Goal: Obtain resource: Obtain resource

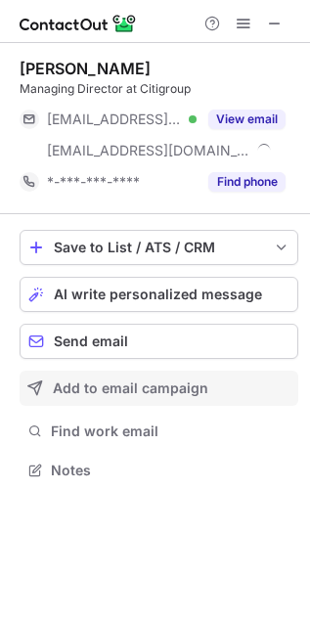
scroll to position [456, 310]
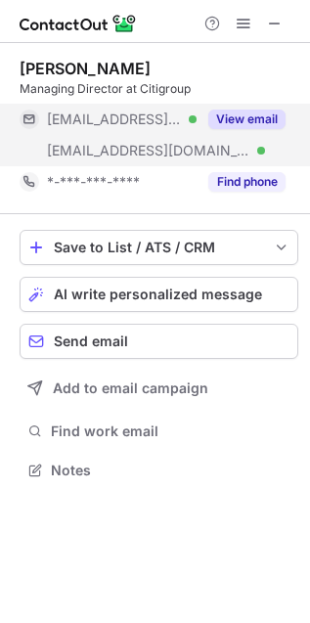
click at [264, 122] on button "View email" at bounding box center [246, 119] width 77 height 20
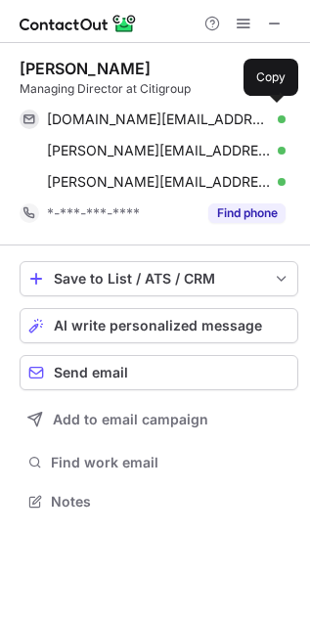
scroll to position [487, 310]
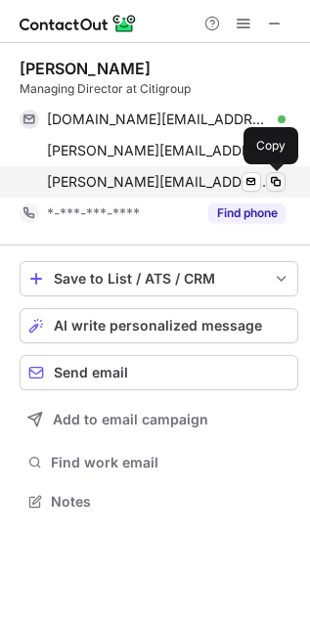
click at [279, 176] on span at bounding box center [276, 182] width 16 height 16
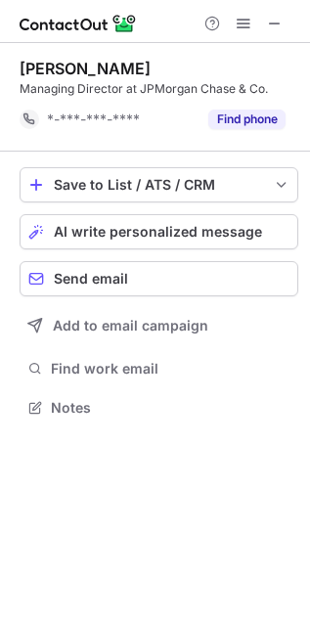
scroll to position [10, 10]
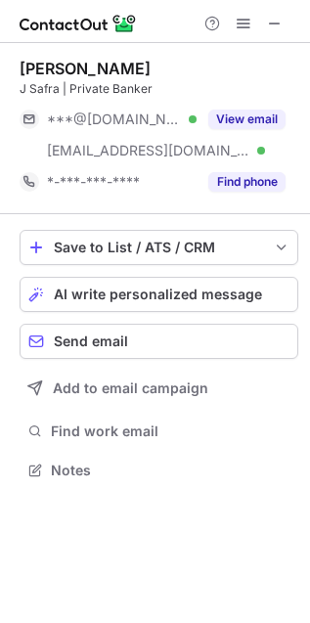
scroll to position [456, 310]
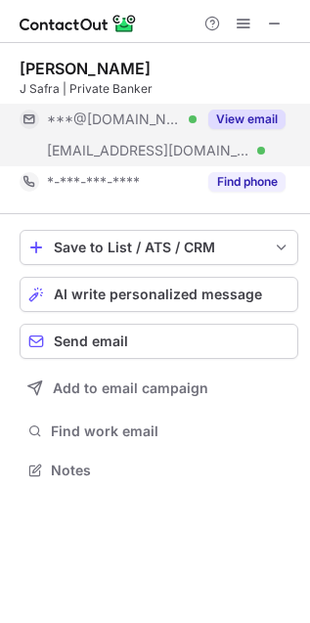
click at [272, 116] on button "View email" at bounding box center [246, 119] width 77 height 20
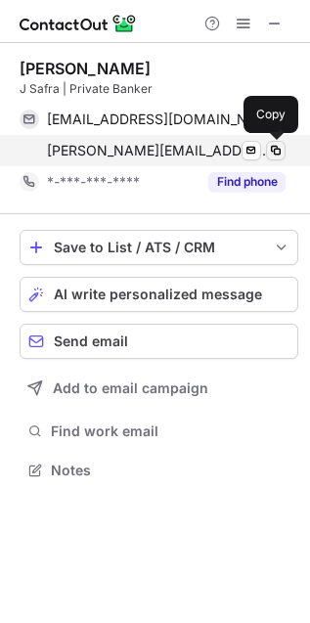
click at [277, 149] on span at bounding box center [276, 151] width 16 height 16
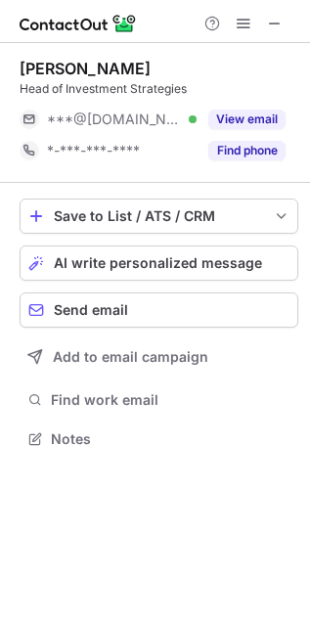
scroll to position [425, 310]
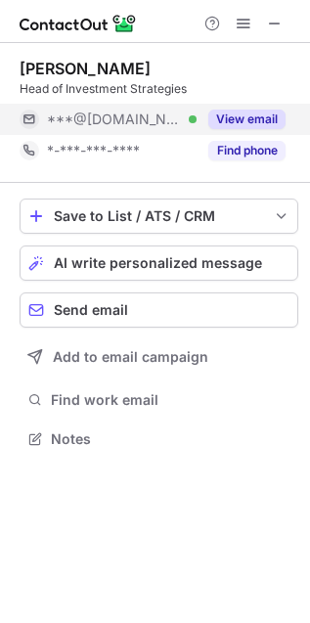
click at [254, 114] on button "View email" at bounding box center [246, 119] width 77 height 20
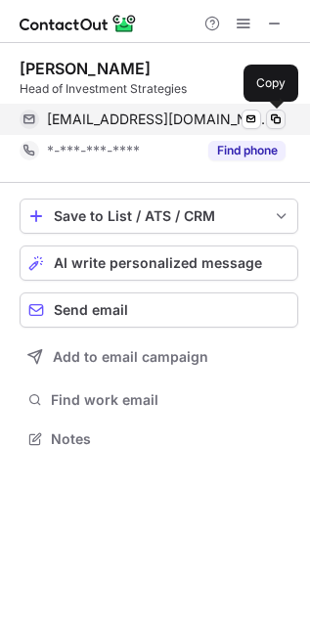
click at [277, 119] on span at bounding box center [276, 119] width 16 height 16
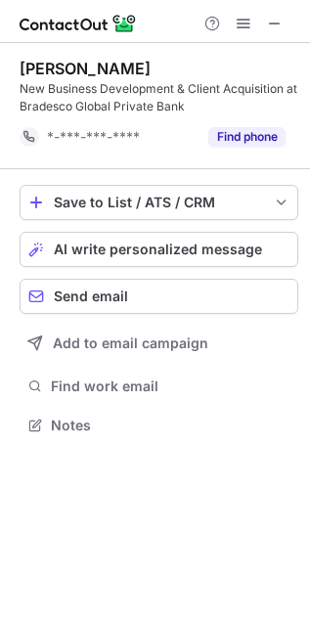
scroll to position [411, 310]
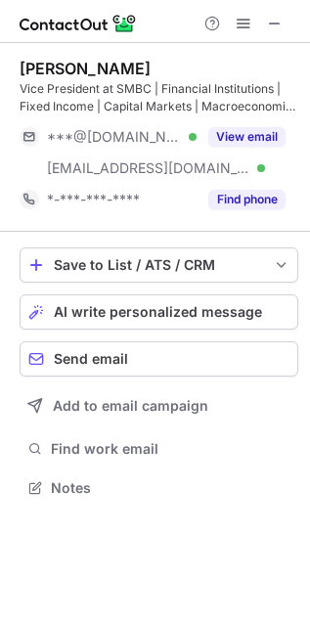
scroll to position [474, 310]
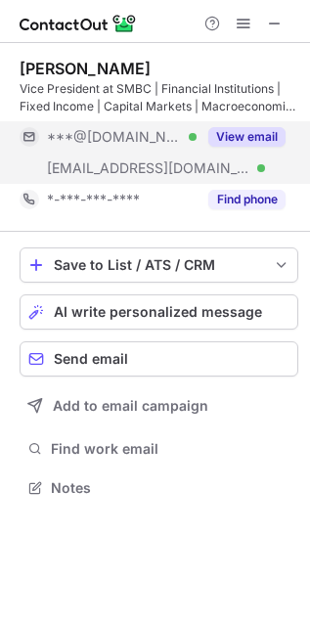
click at [246, 137] on button "View email" at bounding box center [246, 137] width 77 height 20
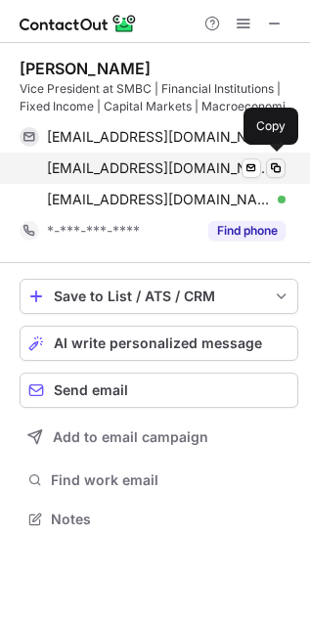
scroll to position [505, 310]
click at [272, 165] on span at bounding box center [276, 168] width 16 height 16
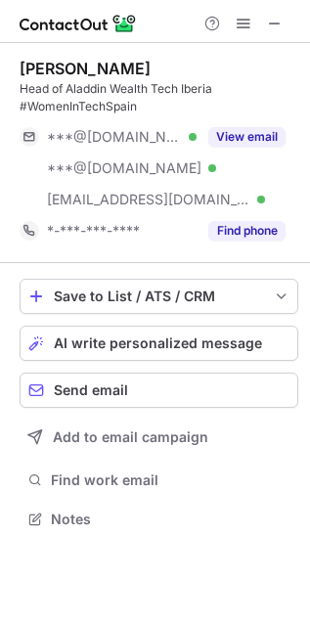
scroll to position [505, 310]
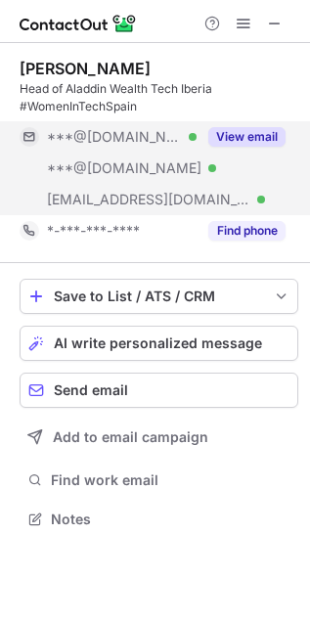
click at [262, 124] on div "View email" at bounding box center [240, 136] width 89 height 31
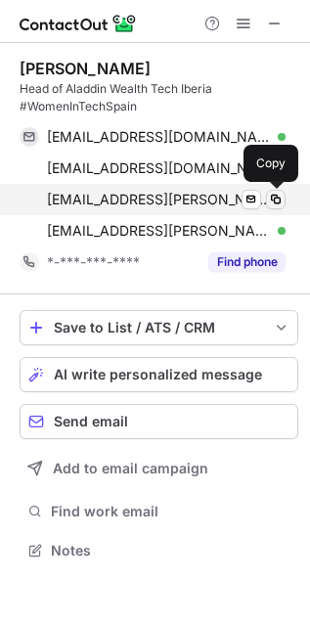
click at [279, 195] on span at bounding box center [276, 200] width 16 height 16
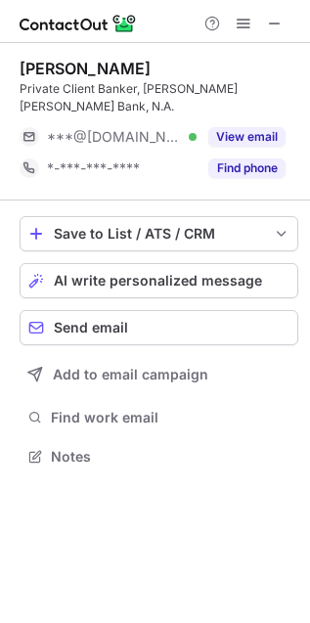
scroll to position [442, 310]
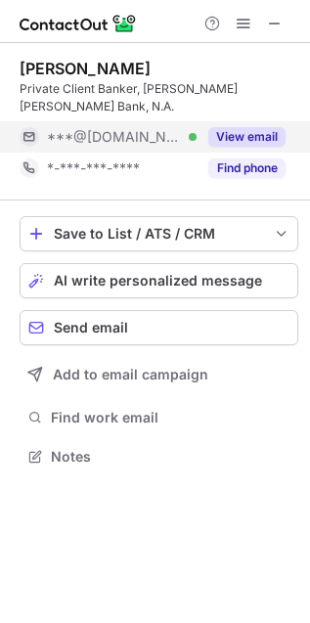
click at [239, 127] on button "View email" at bounding box center [246, 137] width 77 height 20
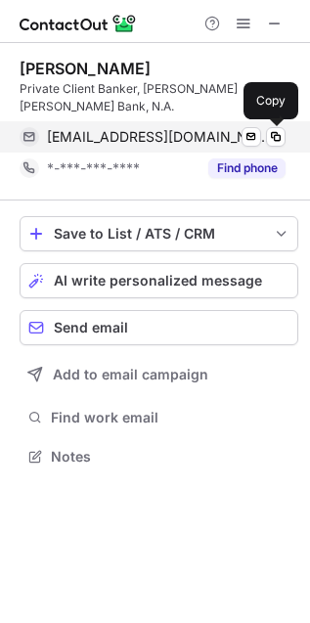
drag, startPoint x: 274, startPoint y: 133, endPoint x: 275, endPoint y: 147, distance: 13.7
click at [275, 131] on span at bounding box center [276, 137] width 16 height 16
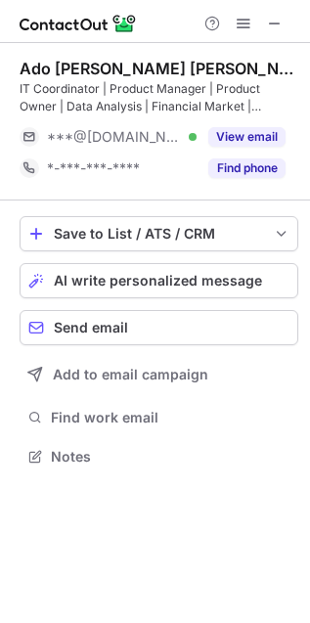
scroll to position [442, 310]
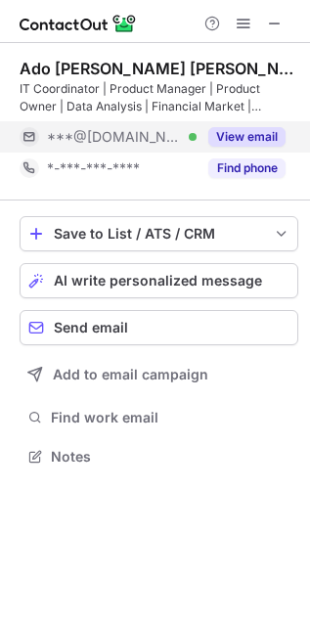
click at [236, 128] on button "View email" at bounding box center [246, 137] width 77 height 20
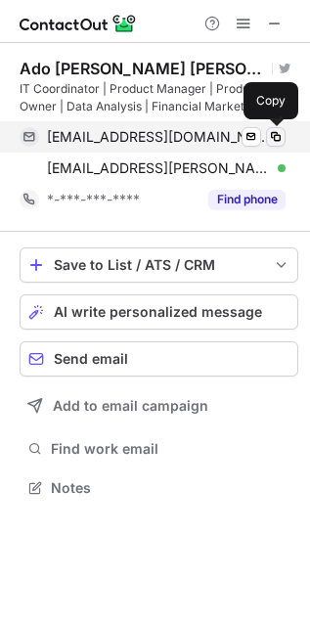
scroll to position [474, 310]
click at [274, 134] on span at bounding box center [276, 137] width 16 height 16
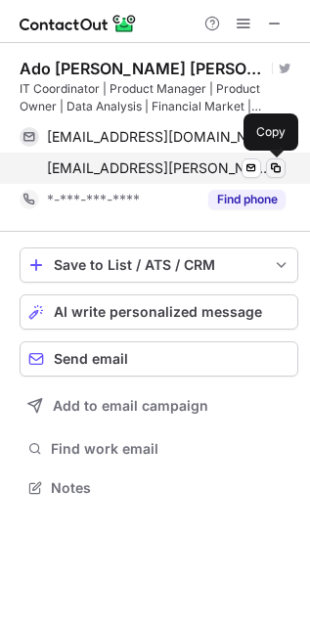
click at [279, 167] on span at bounding box center [276, 168] width 16 height 16
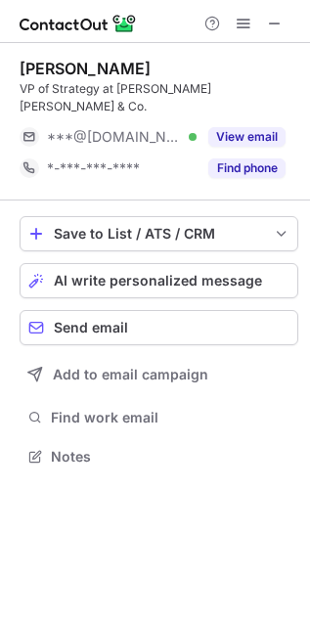
scroll to position [425, 310]
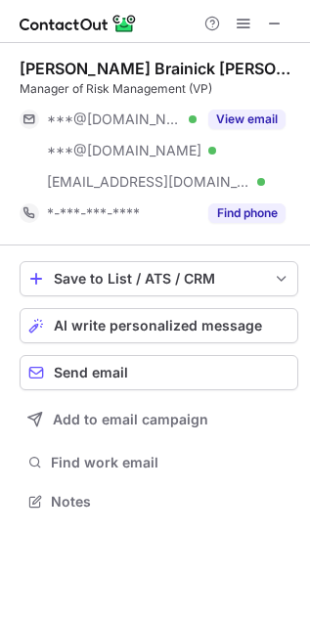
scroll to position [487, 310]
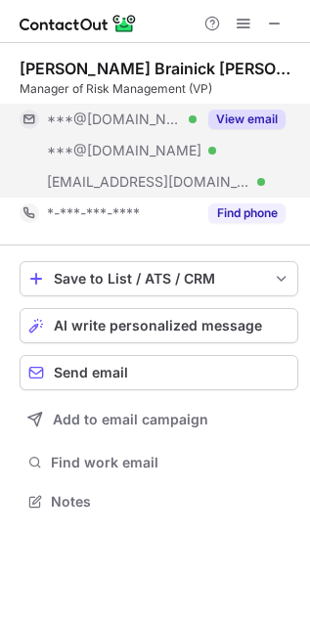
click at [251, 120] on button "View email" at bounding box center [246, 119] width 77 height 20
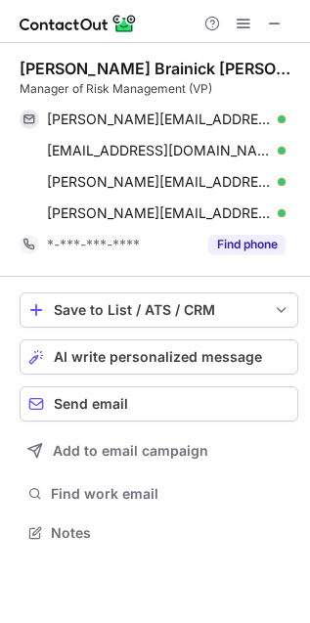
scroll to position [519, 310]
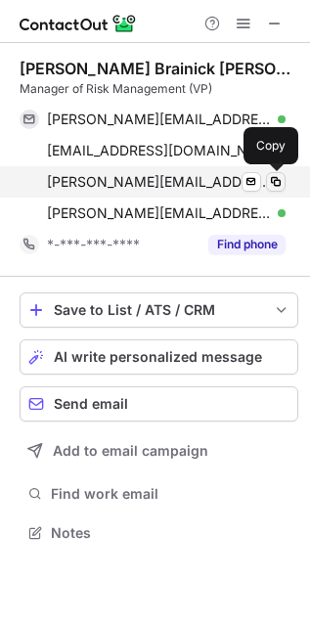
click at [279, 186] on span at bounding box center [276, 182] width 16 height 16
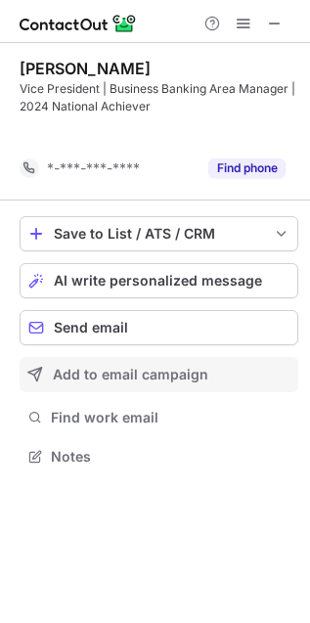
scroll to position [411, 310]
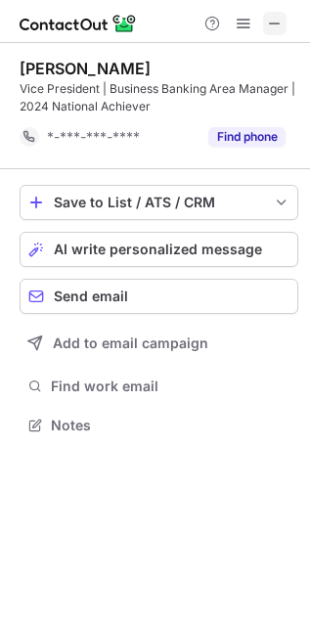
click at [277, 25] on span at bounding box center [275, 24] width 16 height 16
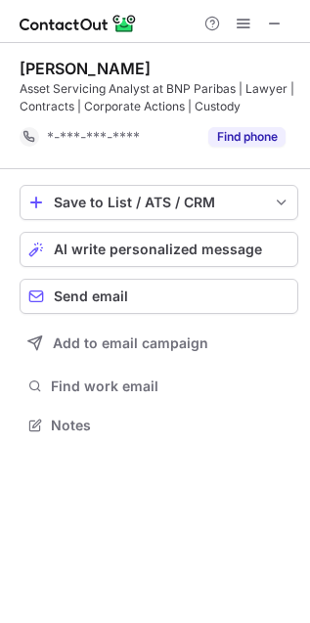
scroll to position [411, 310]
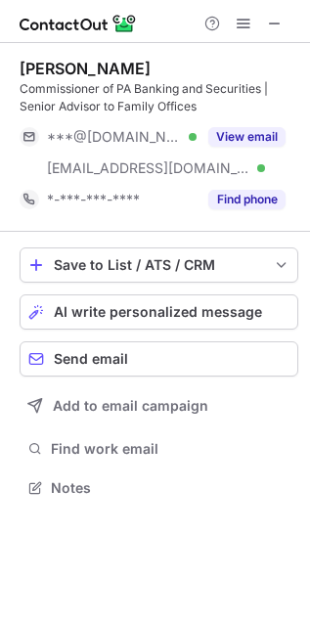
scroll to position [474, 310]
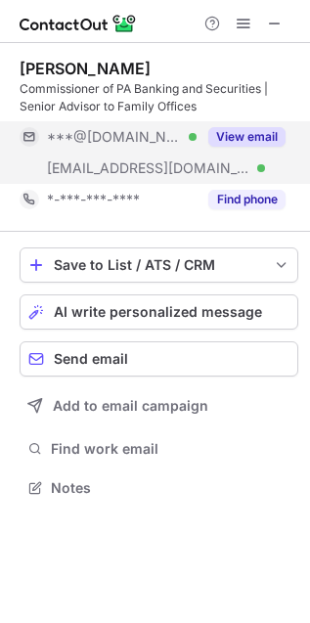
click at [281, 134] on button "View email" at bounding box center [246, 137] width 77 height 20
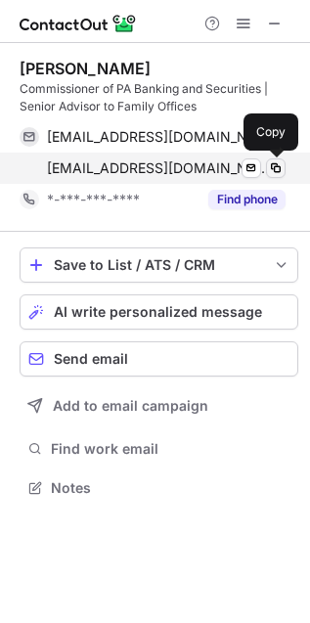
click at [273, 167] on span at bounding box center [276, 168] width 16 height 16
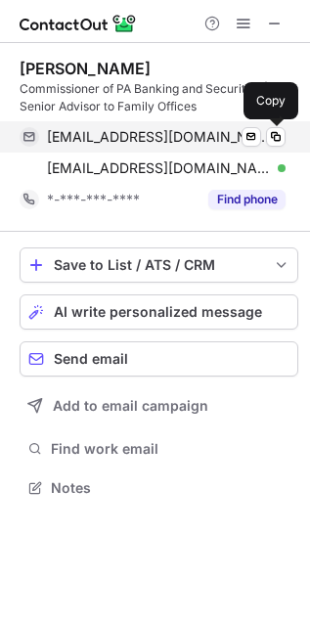
click at [278, 135] on span at bounding box center [276, 137] width 16 height 16
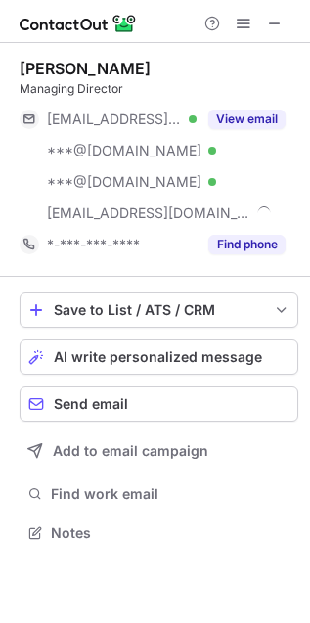
scroll to position [519, 310]
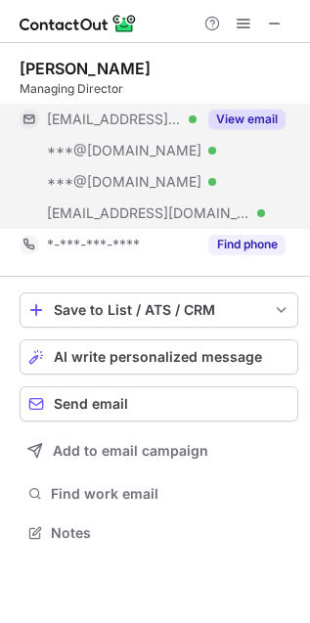
click at [243, 118] on button "View email" at bounding box center [246, 119] width 77 height 20
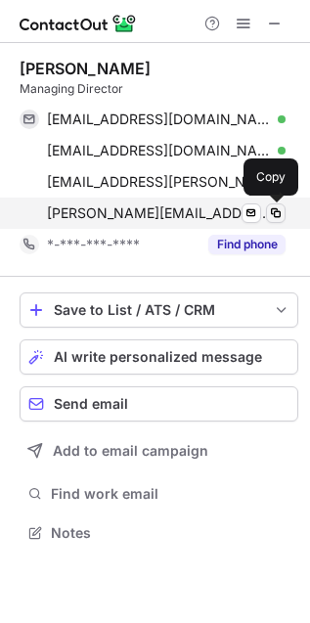
click at [277, 206] on span at bounding box center [276, 213] width 16 height 16
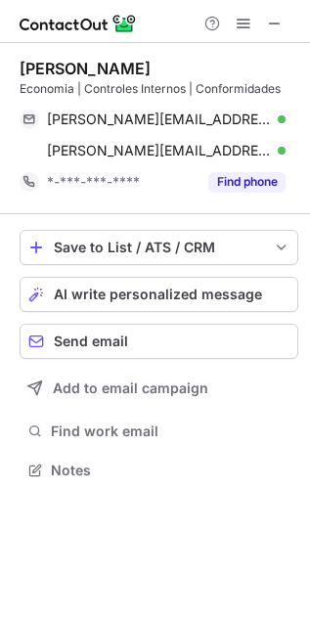
scroll to position [456, 310]
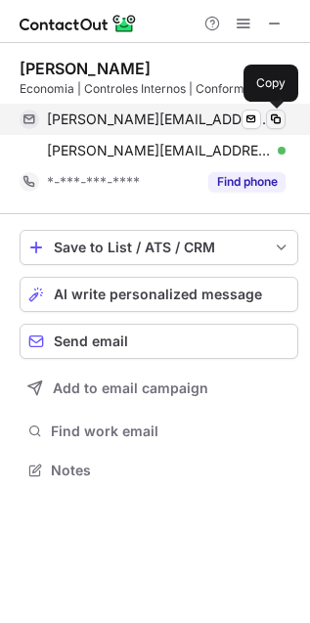
click at [277, 114] on span at bounding box center [276, 119] width 16 height 16
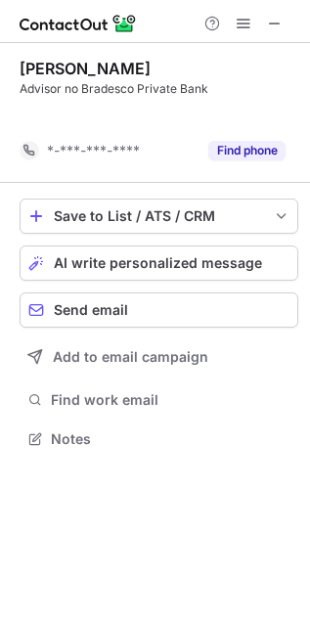
scroll to position [10, 10]
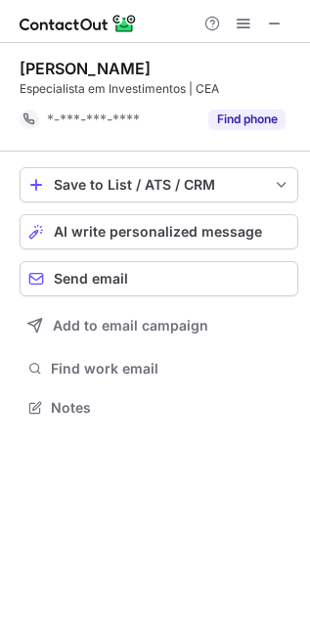
scroll to position [10, 10]
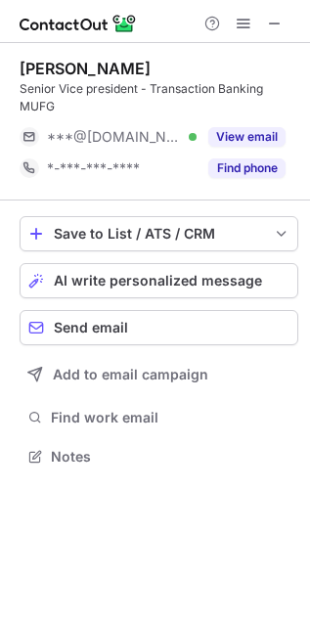
scroll to position [442, 310]
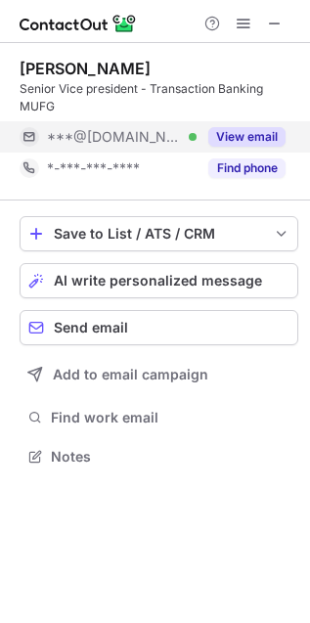
click at [256, 132] on button "View email" at bounding box center [246, 137] width 77 height 20
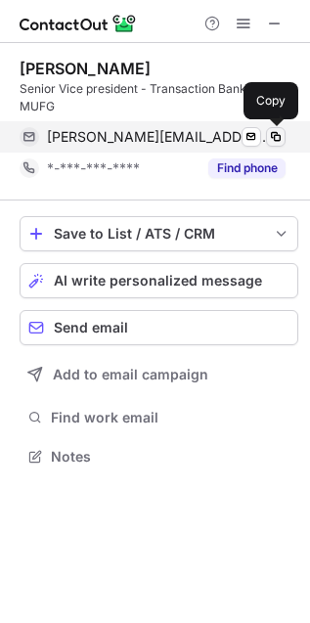
click at [271, 136] on span at bounding box center [276, 137] width 16 height 16
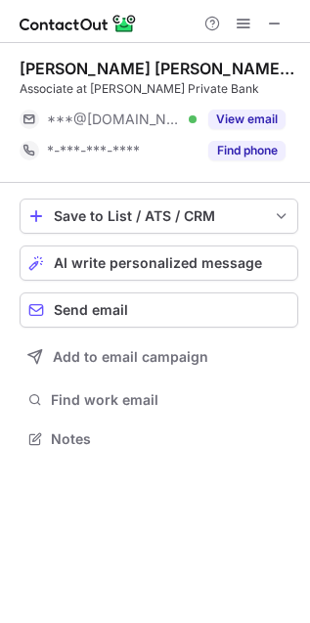
scroll to position [425, 310]
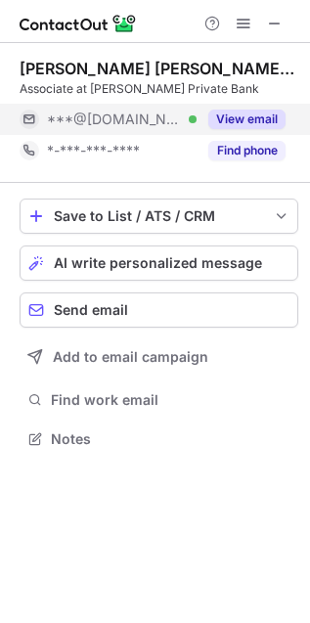
click at [251, 122] on button "View email" at bounding box center [246, 119] width 77 height 20
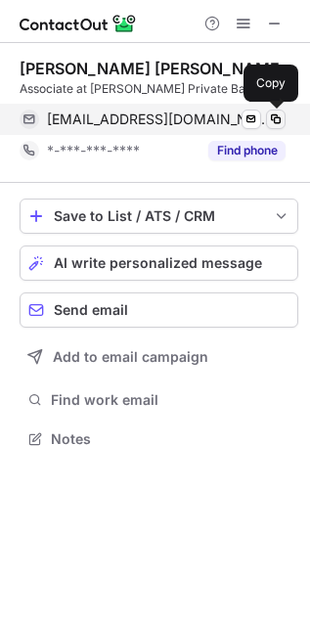
click at [276, 113] on span at bounding box center [276, 119] width 16 height 16
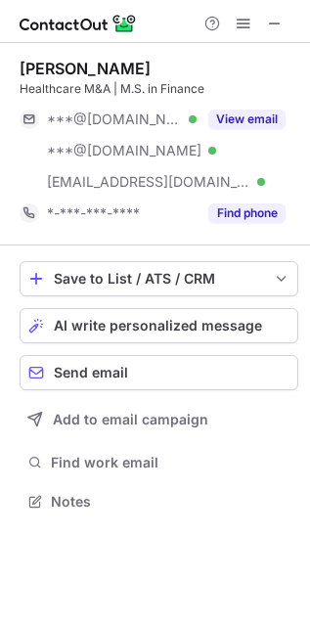
scroll to position [487, 310]
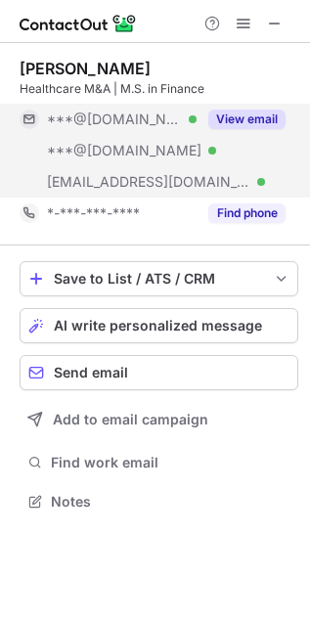
click at [253, 115] on button "View email" at bounding box center [246, 119] width 77 height 20
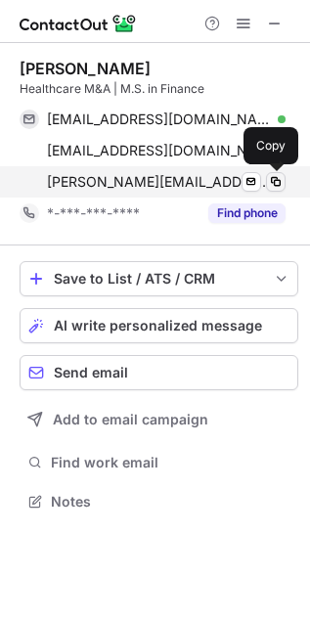
click at [282, 183] on span at bounding box center [276, 182] width 16 height 16
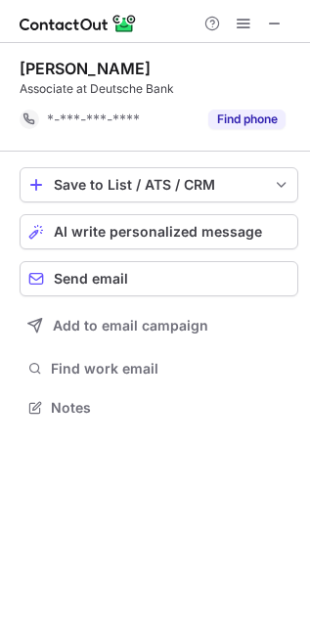
scroll to position [10, 10]
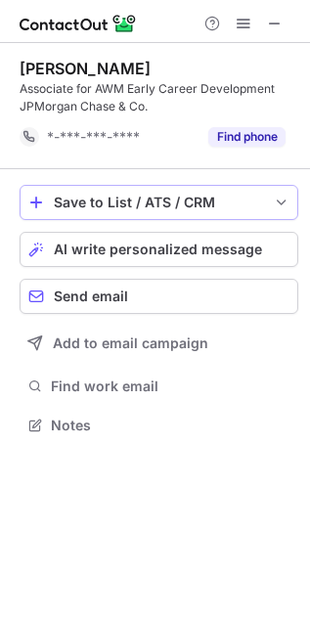
scroll to position [411, 310]
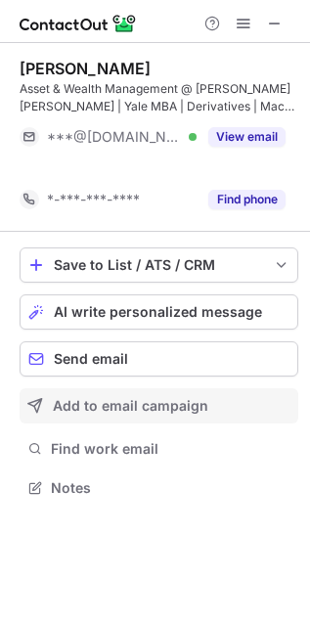
scroll to position [10, 10]
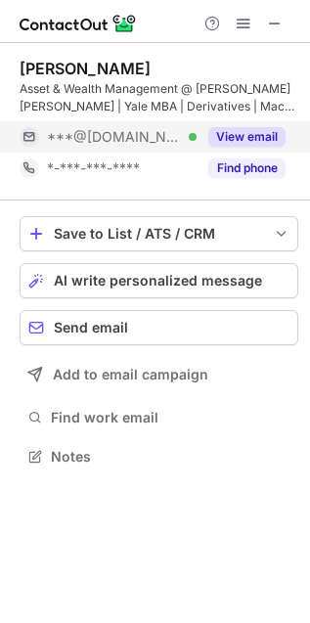
click at [264, 143] on button "View email" at bounding box center [246, 137] width 77 height 20
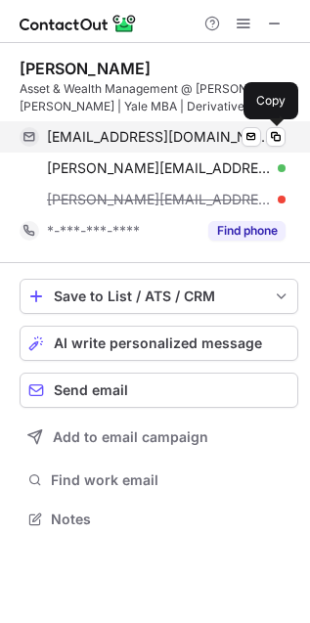
scroll to position [505, 310]
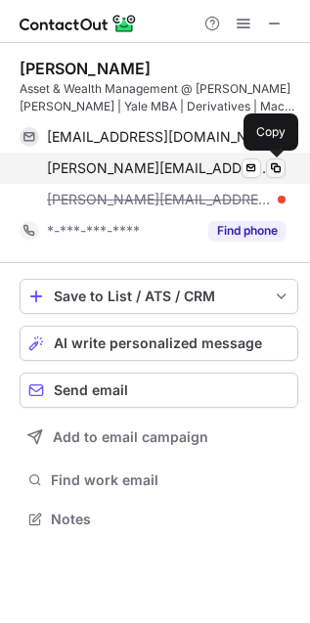
click at [274, 171] on span at bounding box center [276, 168] width 16 height 16
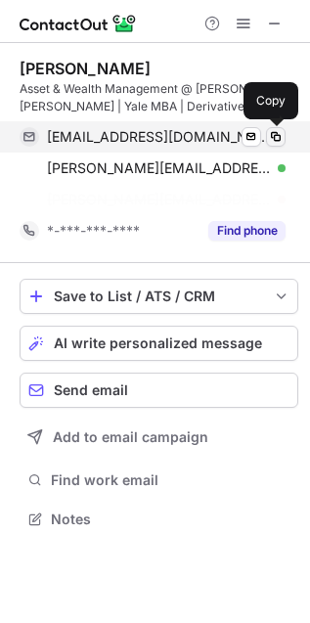
click at [274, 136] on span at bounding box center [276, 137] width 16 height 16
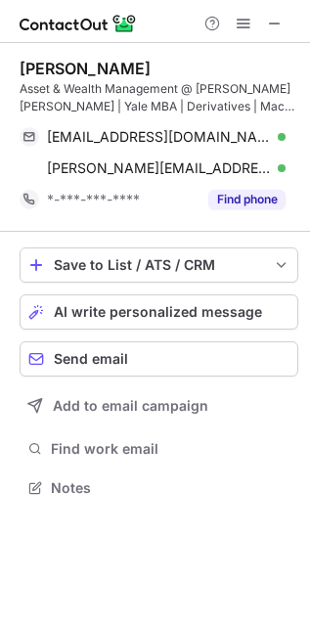
scroll to position [11, 10]
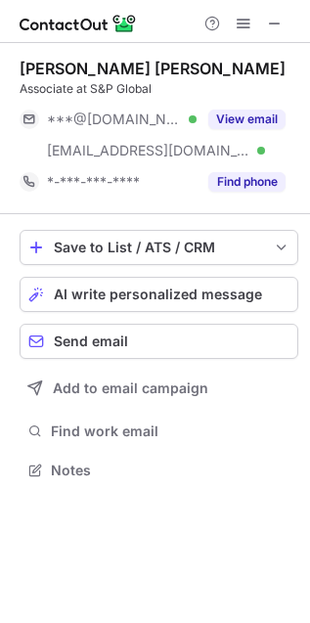
scroll to position [456, 310]
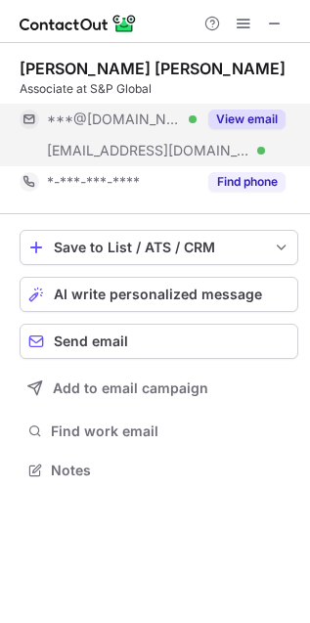
click at [237, 123] on button "View email" at bounding box center [246, 119] width 77 height 20
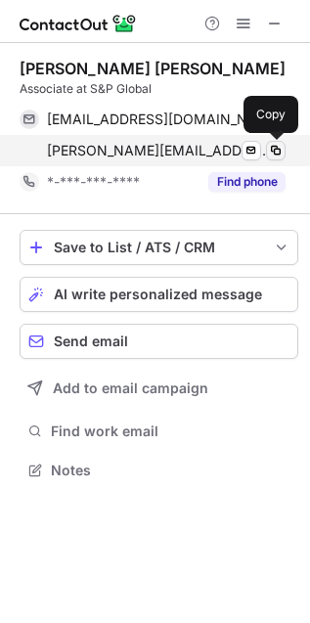
click at [272, 152] on span at bounding box center [276, 151] width 16 height 16
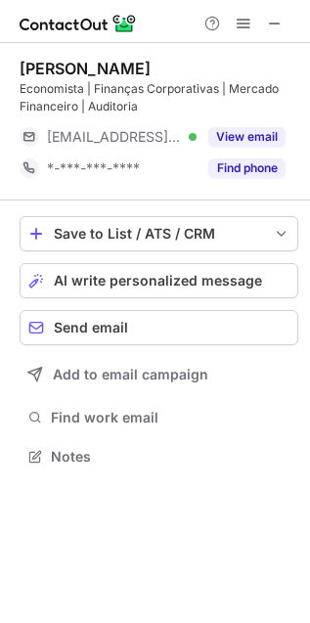
scroll to position [442, 310]
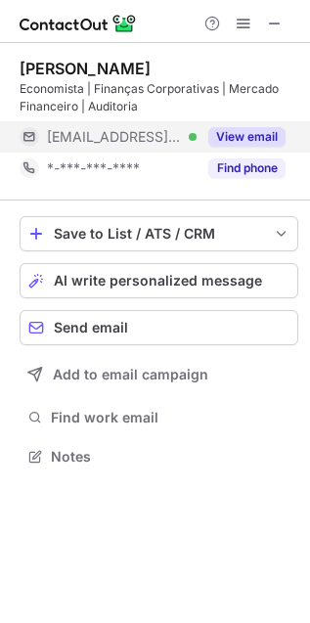
click at [266, 142] on button "View email" at bounding box center [246, 137] width 77 height 20
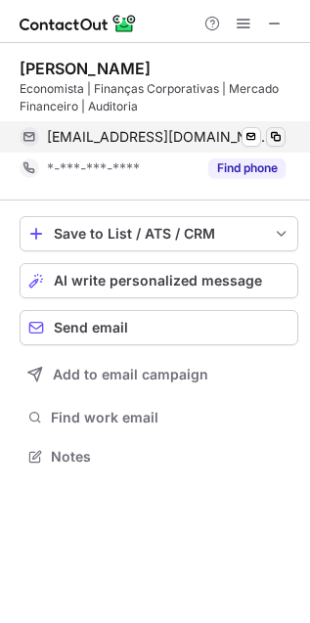
click at [275, 134] on span at bounding box center [276, 137] width 16 height 16
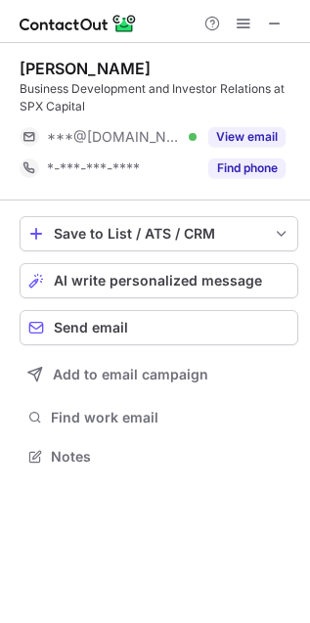
scroll to position [442, 310]
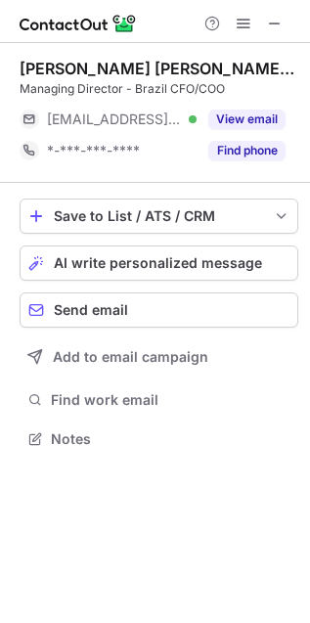
scroll to position [425, 310]
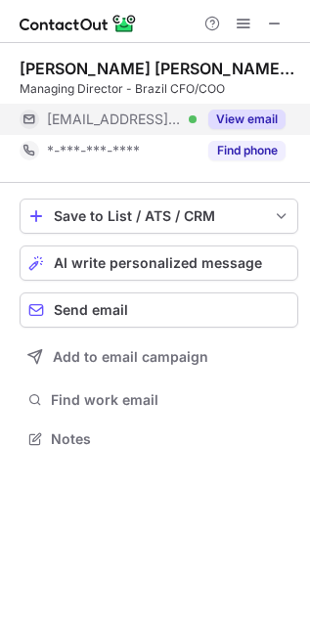
click at [262, 129] on div "View email" at bounding box center [240, 119] width 89 height 31
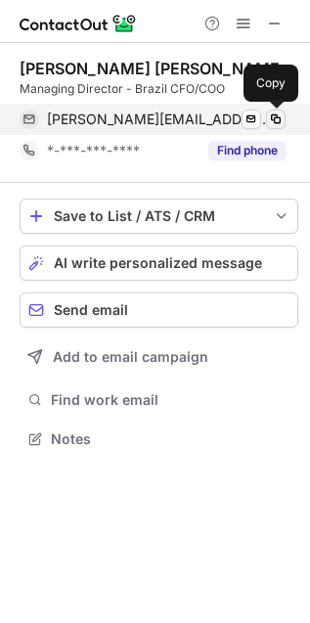
click at [274, 118] on span at bounding box center [276, 119] width 16 height 16
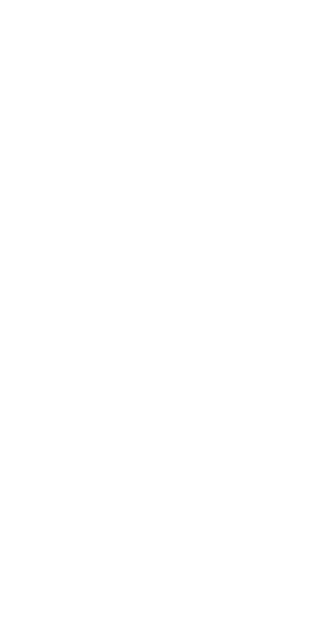
scroll to position [456, 310]
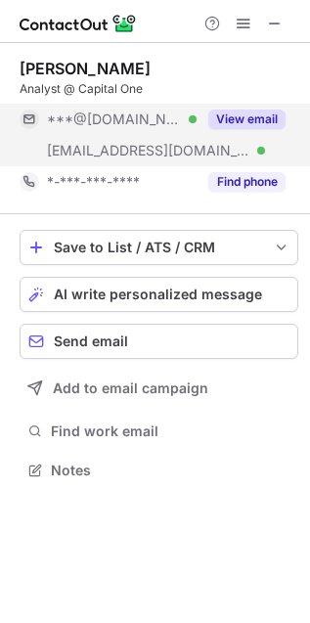
click at [255, 127] on button "View email" at bounding box center [246, 119] width 77 height 20
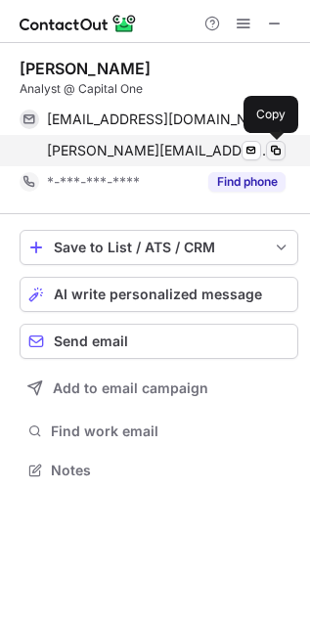
click at [275, 156] on span at bounding box center [276, 151] width 16 height 16
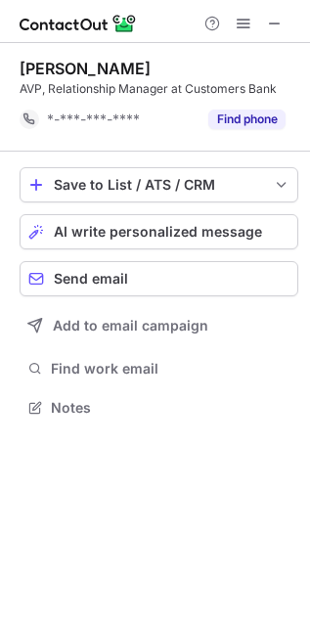
scroll to position [10, 10]
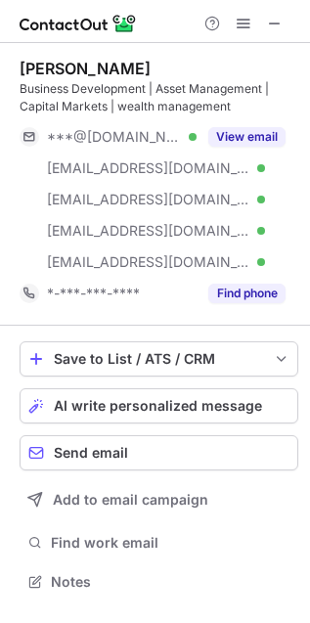
scroll to position [568, 310]
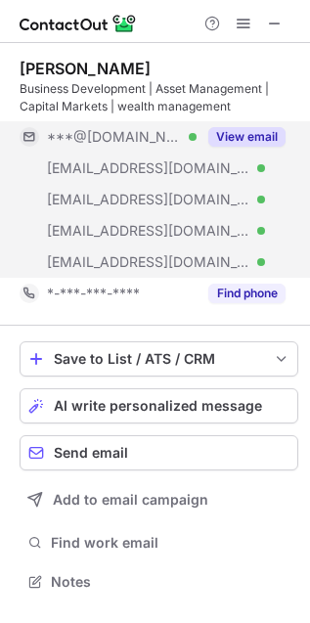
click at [260, 127] on button "View email" at bounding box center [246, 137] width 77 height 20
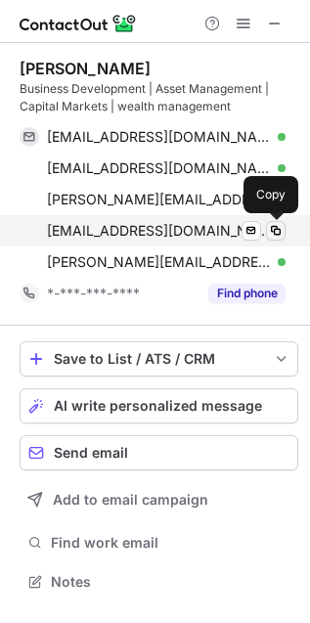
click at [276, 233] on span at bounding box center [276, 231] width 16 height 16
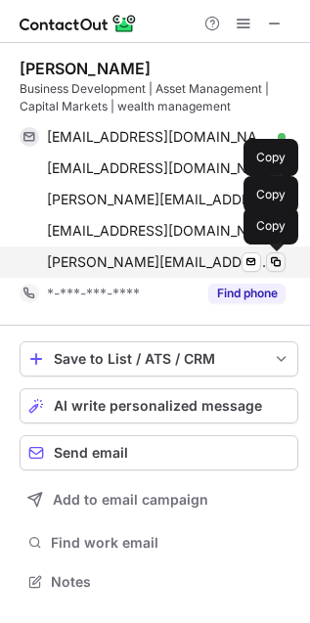
click at [277, 263] on span at bounding box center [276, 262] width 16 height 16
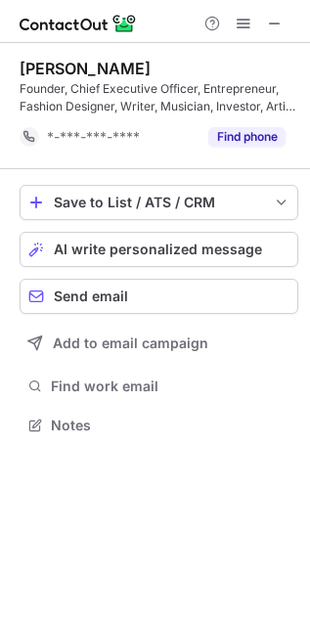
scroll to position [411, 310]
click at [274, 21] on span at bounding box center [275, 24] width 16 height 16
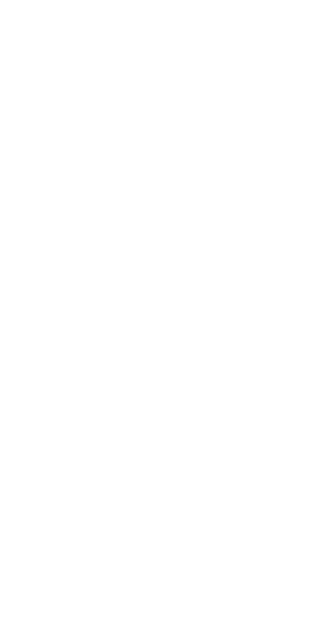
scroll to position [456, 310]
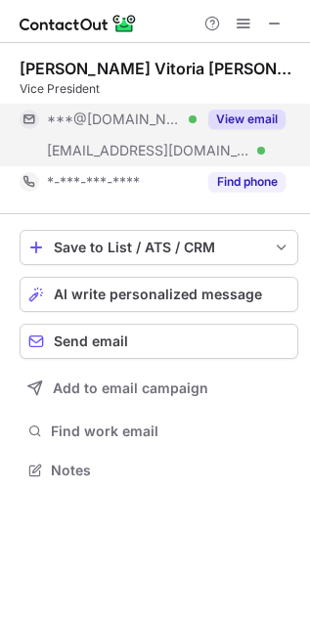
click at [264, 118] on button "View email" at bounding box center [246, 119] width 77 height 20
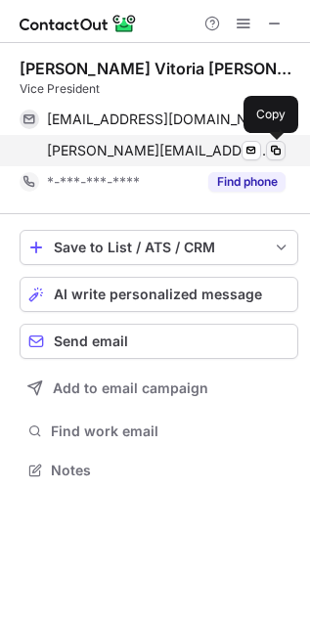
click at [275, 151] on span at bounding box center [276, 151] width 16 height 16
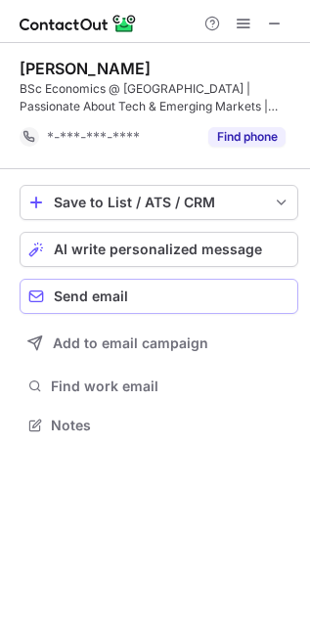
scroll to position [411, 310]
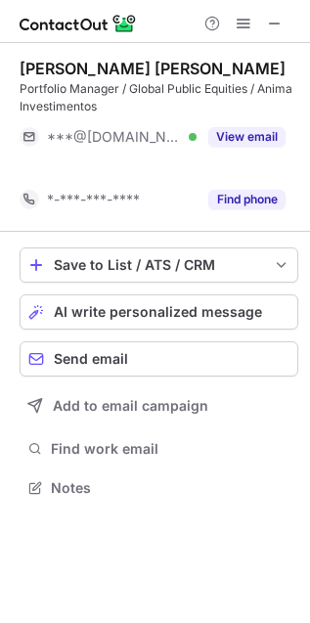
scroll to position [10, 10]
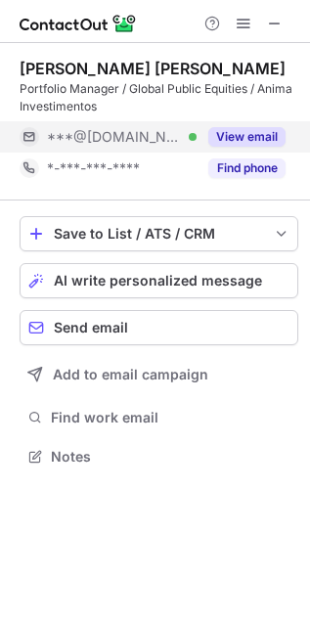
click at [267, 132] on button "View email" at bounding box center [246, 137] width 77 height 20
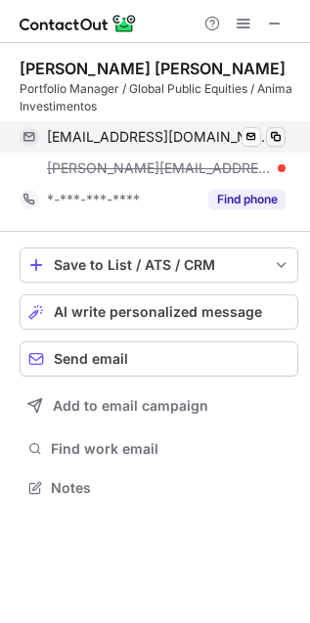
scroll to position [474, 310]
click at [279, 137] on span at bounding box center [276, 137] width 16 height 16
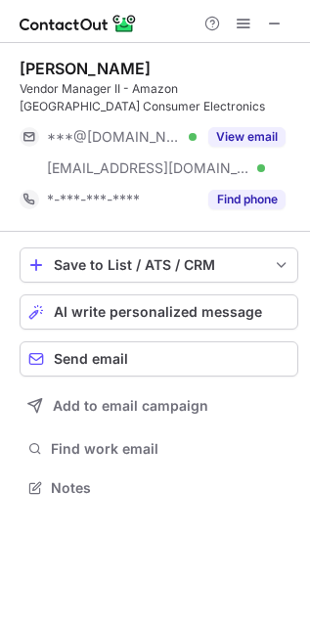
scroll to position [474, 310]
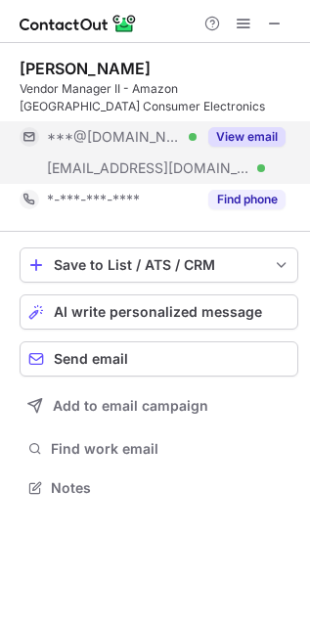
click at [252, 136] on button "View email" at bounding box center [246, 137] width 77 height 20
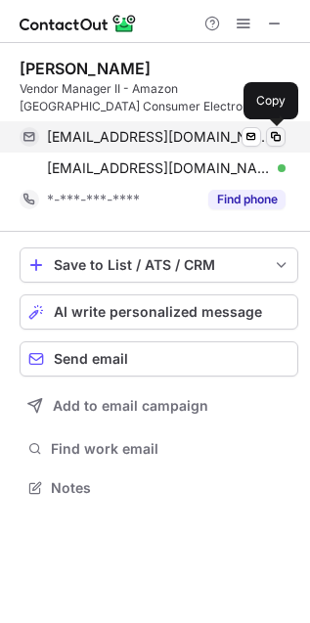
click at [277, 131] on span at bounding box center [276, 137] width 16 height 16
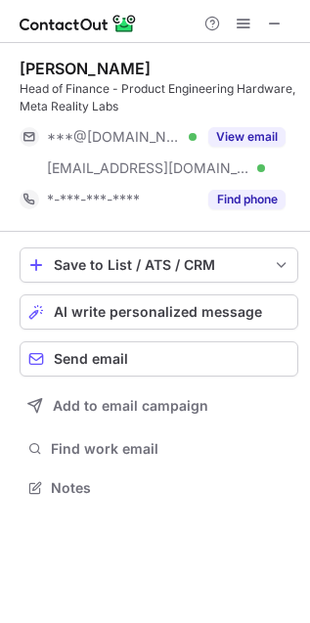
scroll to position [474, 310]
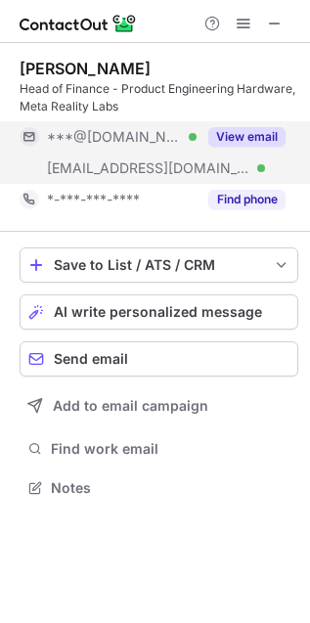
click at [243, 132] on button "View email" at bounding box center [246, 137] width 77 height 20
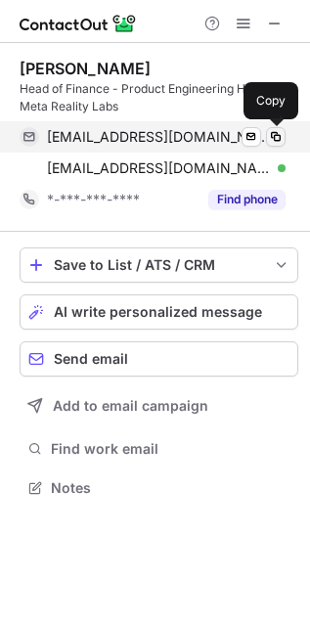
click at [274, 138] on span at bounding box center [276, 137] width 16 height 16
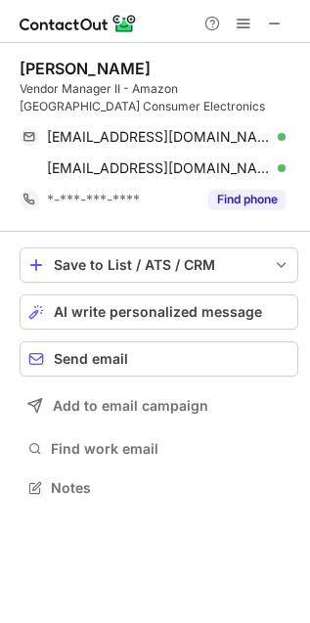
scroll to position [474, 310]
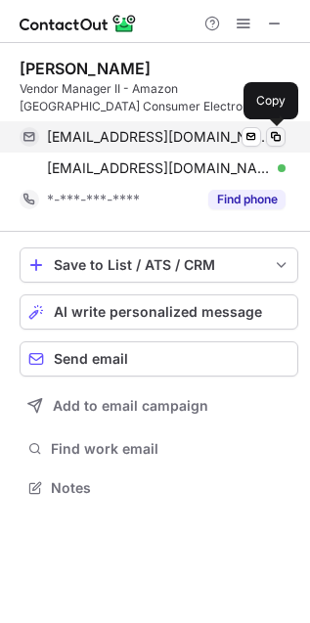
click at [280, 138] on span at bounding box center [276, 137] width 16 height 16
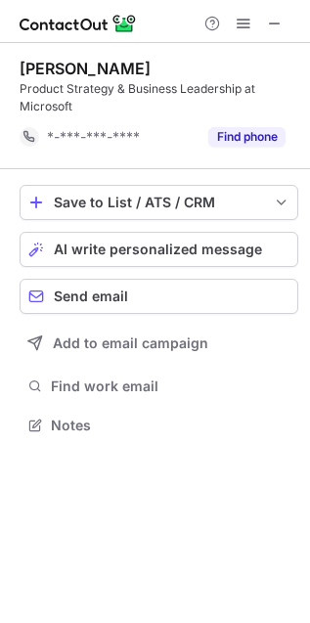
scroll to position [411, 310]
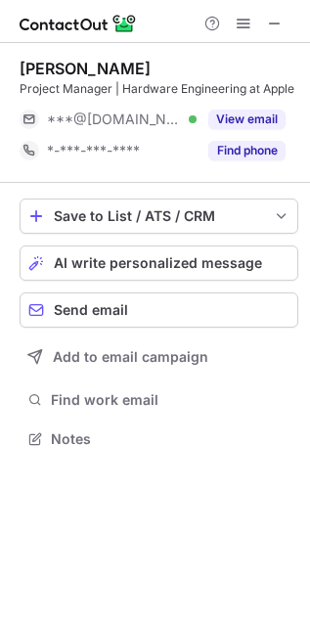
scroll to position [425, 310]
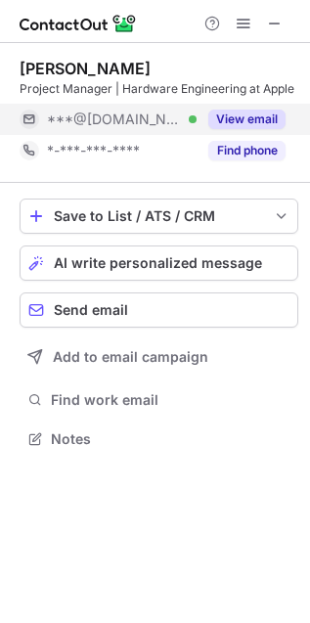
click at [275, 119] on button "View email" at bounding box center [246, 119] width 77 height 20
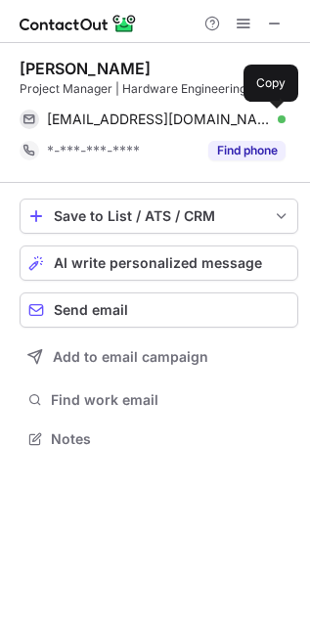
scroll to position [11, 10]
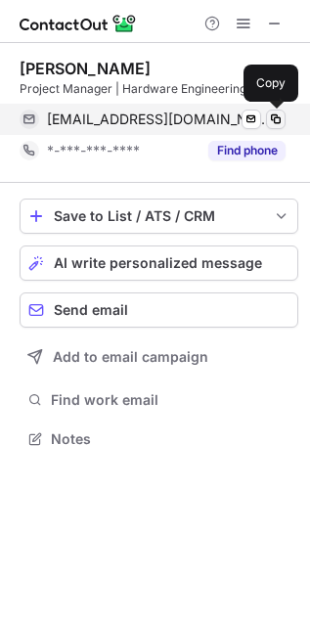
click at [275, 123] on span at bounding box center [276, 119] width 16 height 16
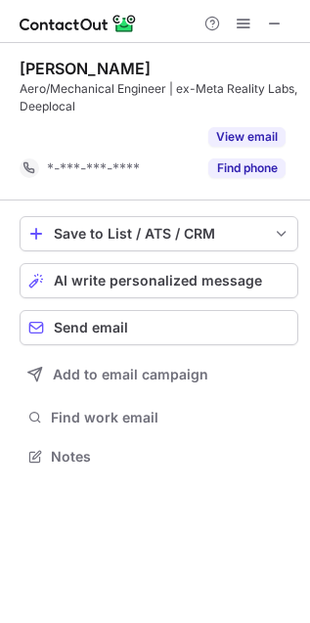
scroll to position [411, 310]
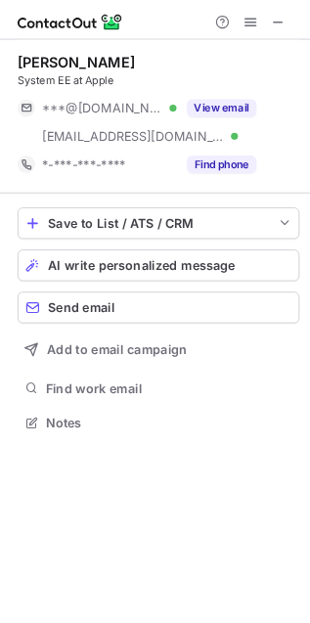
scroll to position [456, 310]
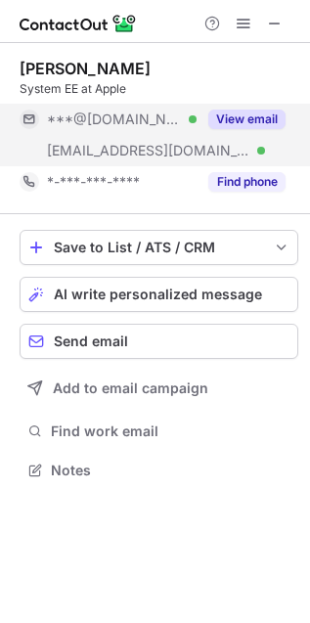
click at [257, 120] on button "View email" at bounding box center [246, 119] width 77 height 20
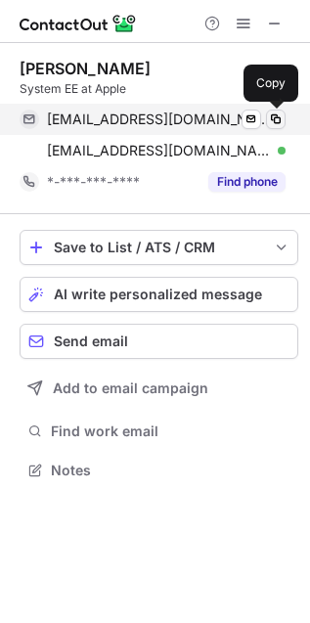
click at [275, 119] on span at bounding box center [276, 119] width 16 height 16
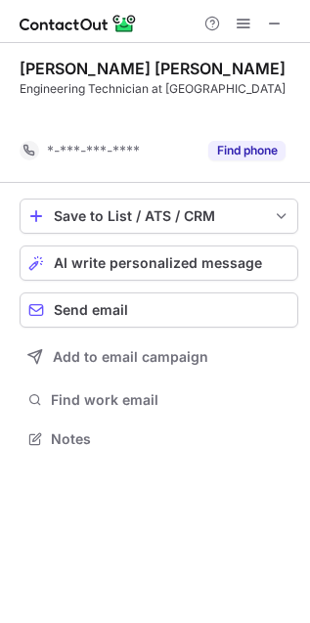
scroll to position [10, 10]
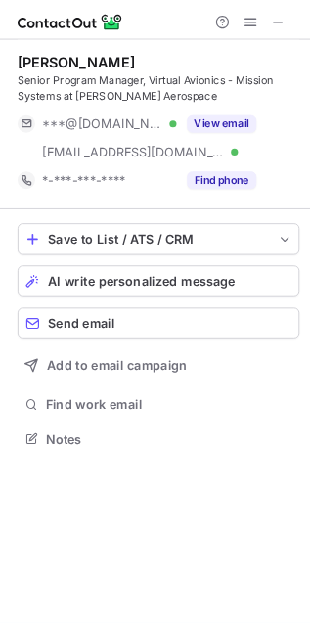
scroll to position [474, 310]
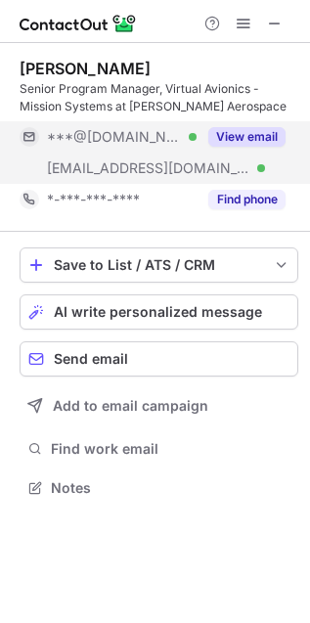
click at [274, 145] on button "View email" at bounding box center [246, 137] width 77 height 20
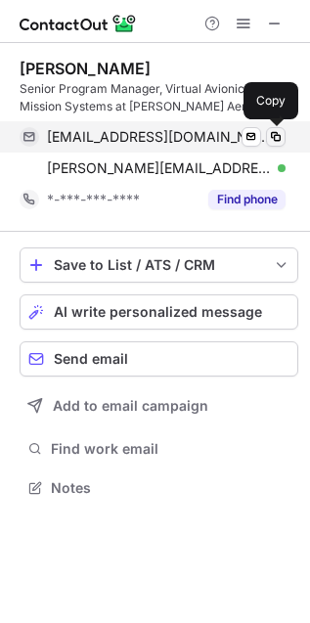
click at [276, 133] on span at bounding box center [276, 137] width 16 height 16
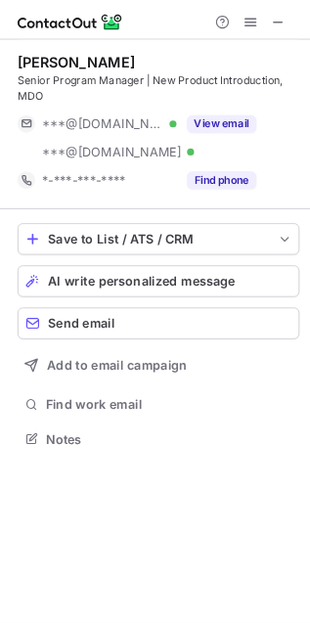
scroll to position [474, 310]
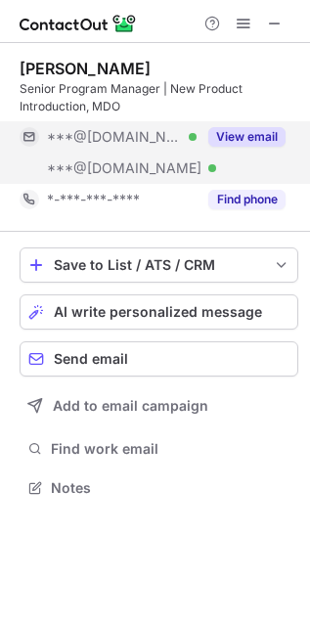
click at [277, 136] on button "View email" at bounding box center [246, 137] width 77 height 20
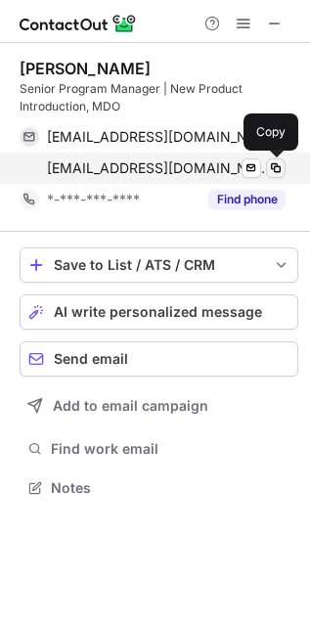
click at [279, 162] on span at bounding box center [276, 168] width 16 height 16
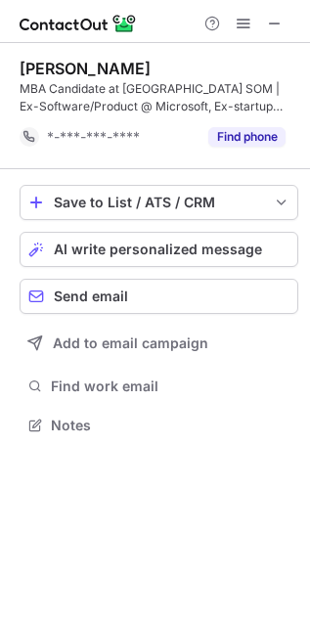
scroll to position [411, 310]
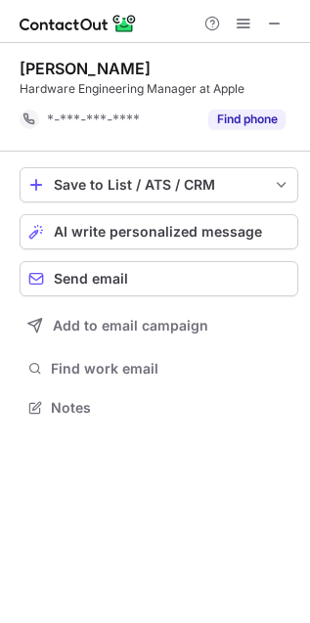
scroll to position [10, 10]
